Goal: Task Accomplishment & Management: Manage account settings

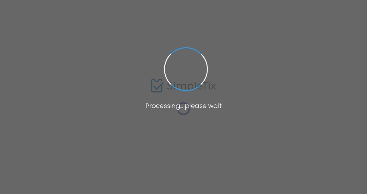
type input "Mah Jongg Workshop: Charleston Charm - Instincts & Insights: Building the Winni…"
type textarea "Ready to take your [PERSON_NAME] game to the next level? Learn to pass with pur…"
type input "Register Now"
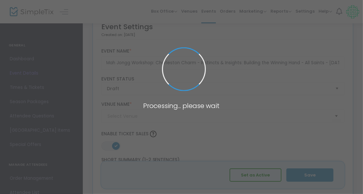
type input "[DEMOGRAPHIC_DATA]"
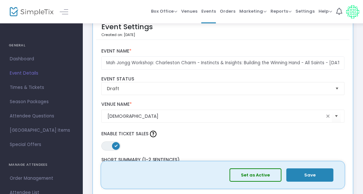
drag, startPoint x: 363, startPoint y: 25, endPoint x: 363, endPoint y: 33, distance: 7.8
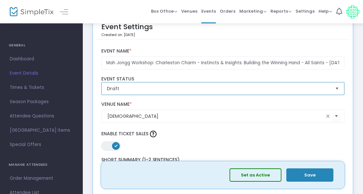
click at [220, 92] on span "Draft" at bounding box center [218, 89] width 229 height 12
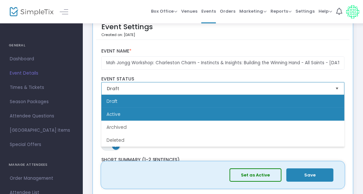
click at [119, 113] on span "Active" at bounding box center [114, 114] width 14 height 6
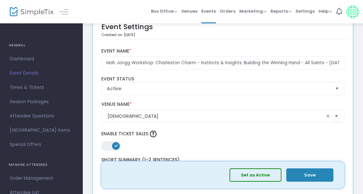
click at [307, 170] on button "Save" at bounding box center [310, 175] width 47 height 13
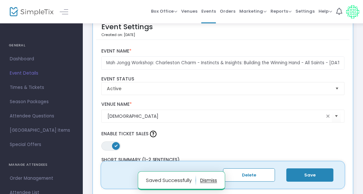
click at [192, 11] on span "Venues" at bounding box center [189, 11] width 16 height 17
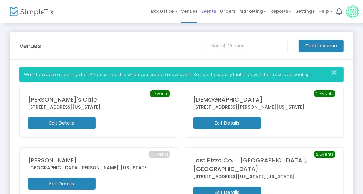
click at [213, 10] on span "Events" at bounding box center [208, 11] width 15 height 17
